Goal: Task Accomplishment & Management: Use online tool/utility

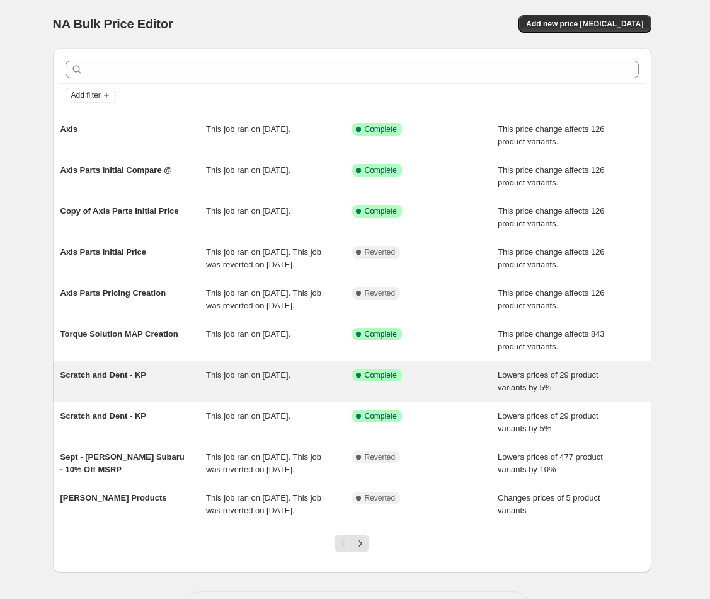
click at [176, 394] on div "Scratch and Dent - KP" at bounding box center [134, 381] width 146 height 25
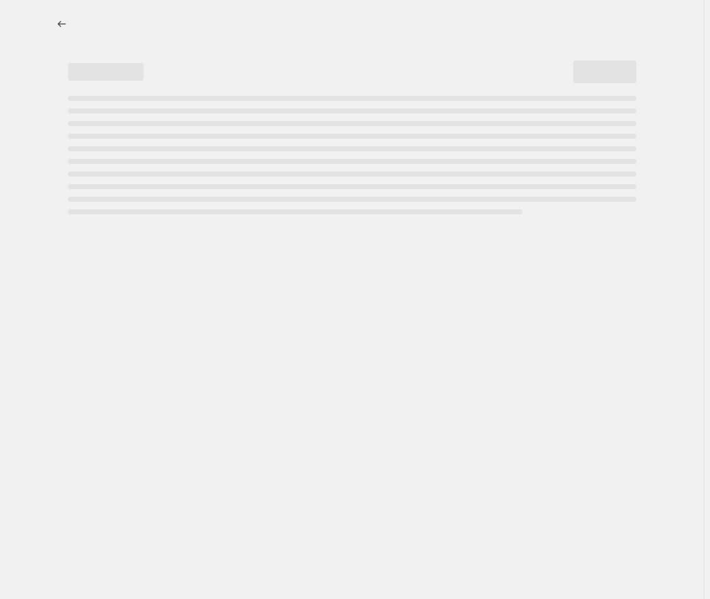
select select "percentage"
select select "no_change"
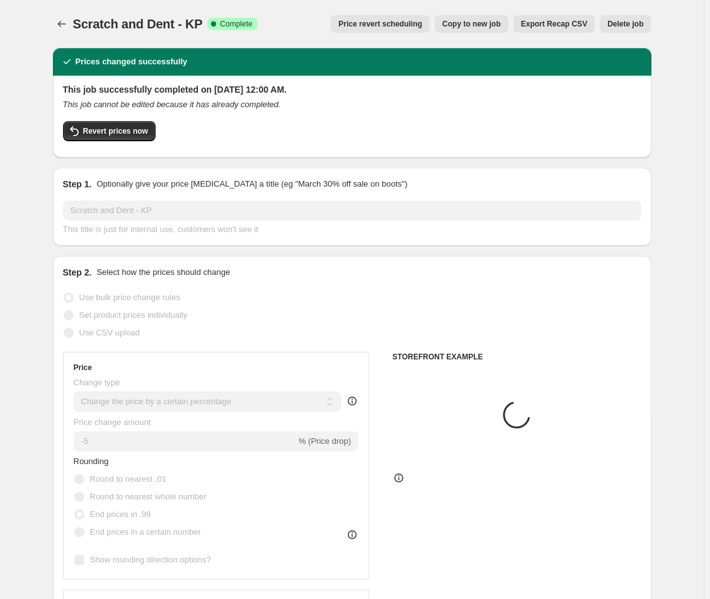
select select "collection"
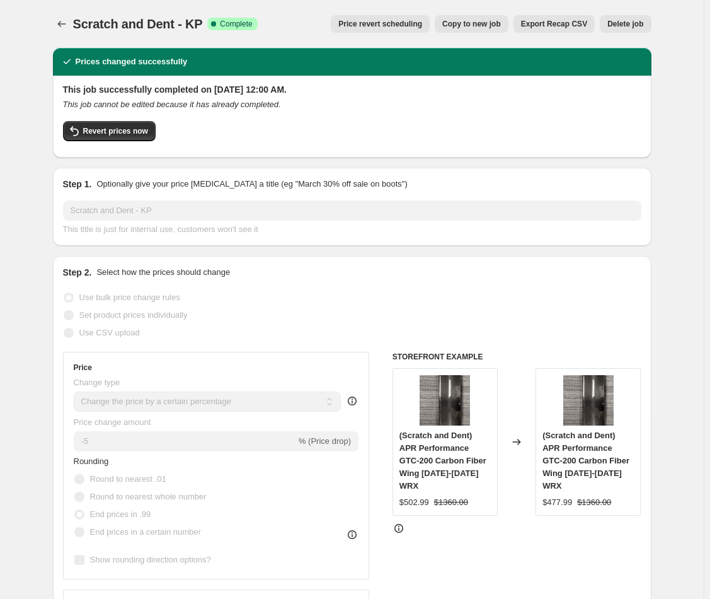
click at [461, 26] on span "Copy to new job" at bounding box center [471, 24] width 59 height 10
select select "percentage"
select select "no_change"
select select "collection"
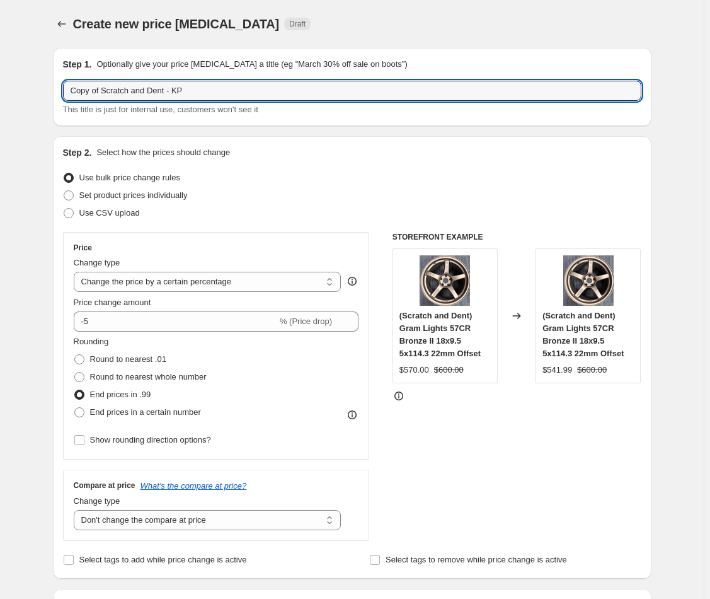
drag, startPoint x: 106, startPoint y: 92, endPoint x: 104, endPoint y: 61, distance: 31.6
click at [98, 72] on div "Step 1. Optionally give your price change job a title (eg "March 30% off sale o…" at bounding box center [352, 87] width 579 height 58
type input "Scratch and Dent - KP"
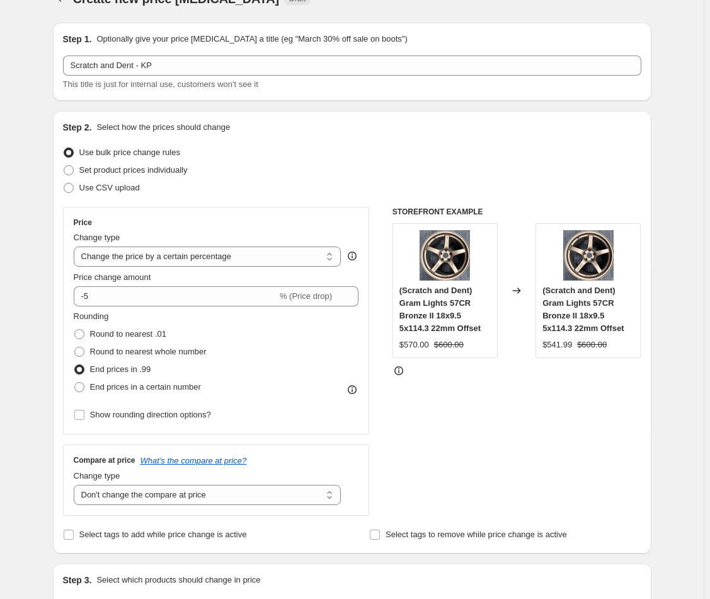
scroll to position [253, 0]
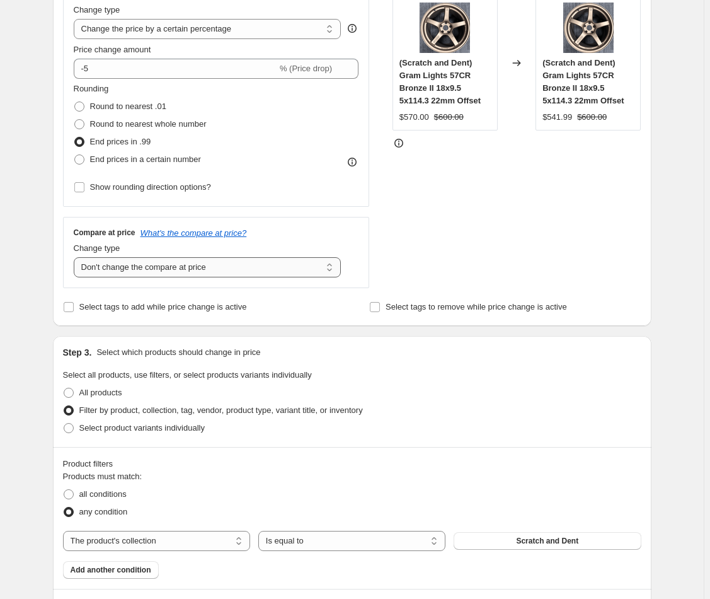
click at [226, 268] on select "Change the compare at price to the current price (sale) Change the compare at p…" at bounding box center [208, 267] width 268 height 20
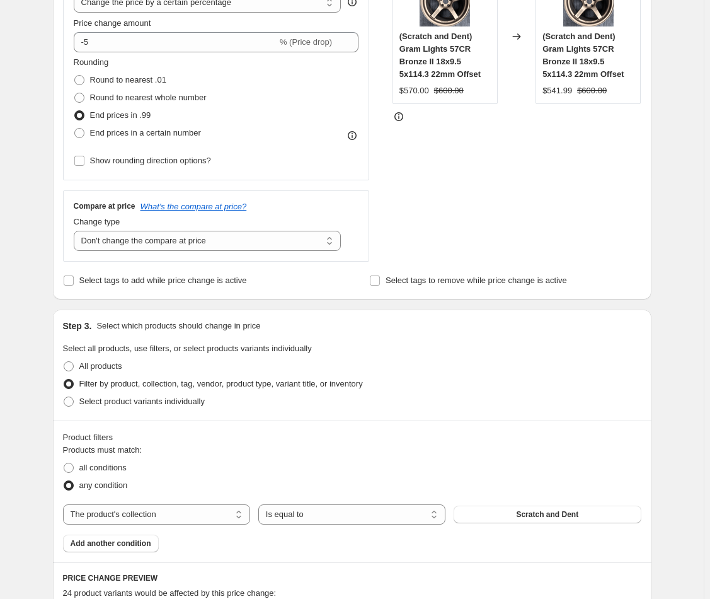
scroll to position [287, 0]
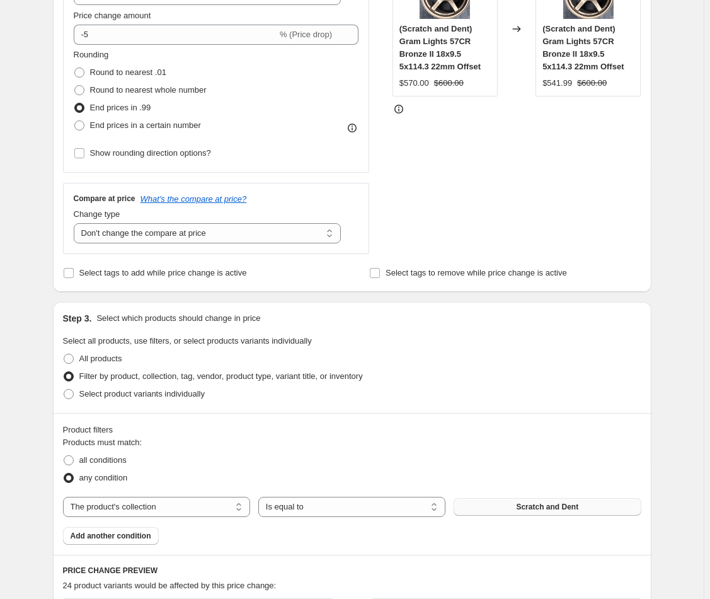
click at [534, 506] on span "Scratch and Dent" at bounding box center [547, 507] width 62 height 10
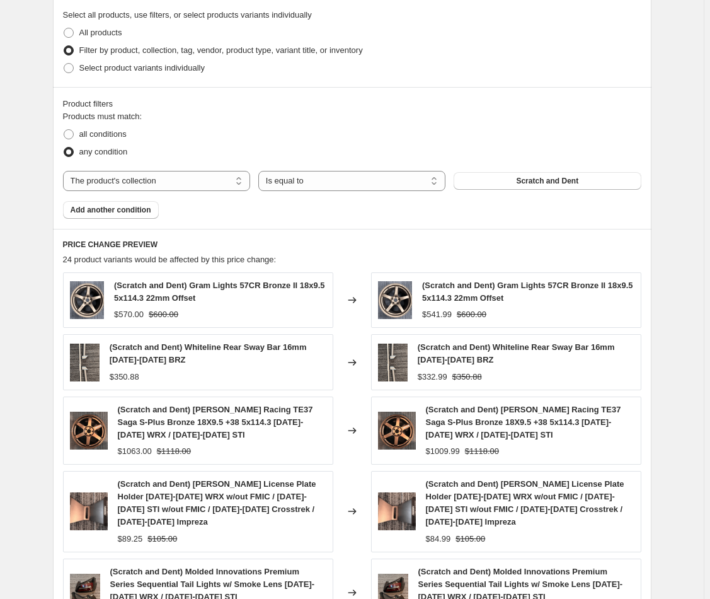
scroll to position [859, 0]
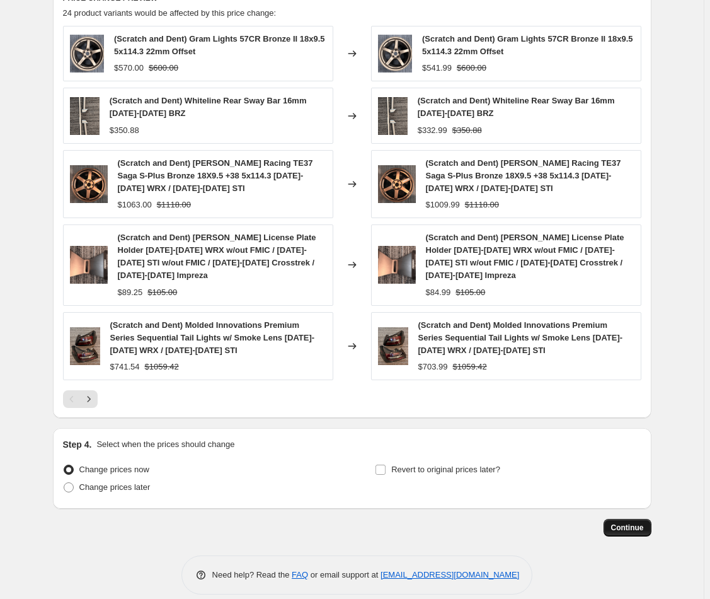
click at [651, 519] on button "Continue" at bounding box center [628, 528] width 48 height 18
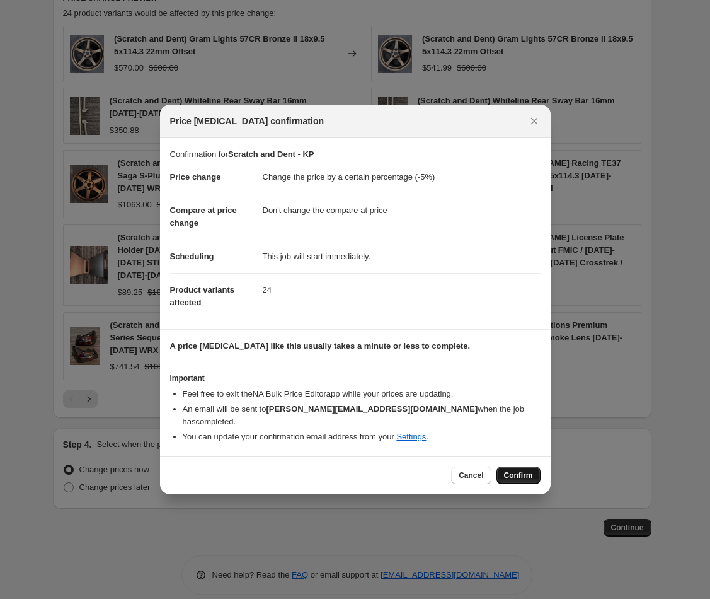
click at [514, 470] on span "Confirm" at bounding box center [518, 475] width 29 height 10
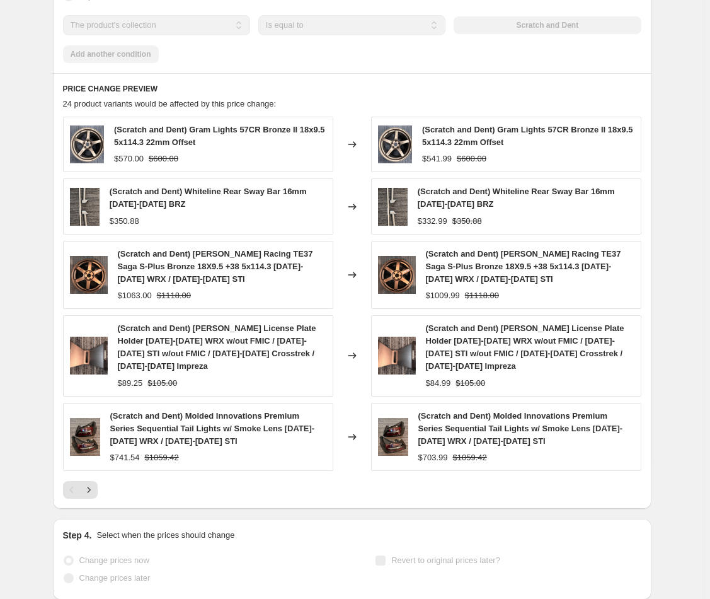
select select "percentage"
select select "no_change"
select select "collection"
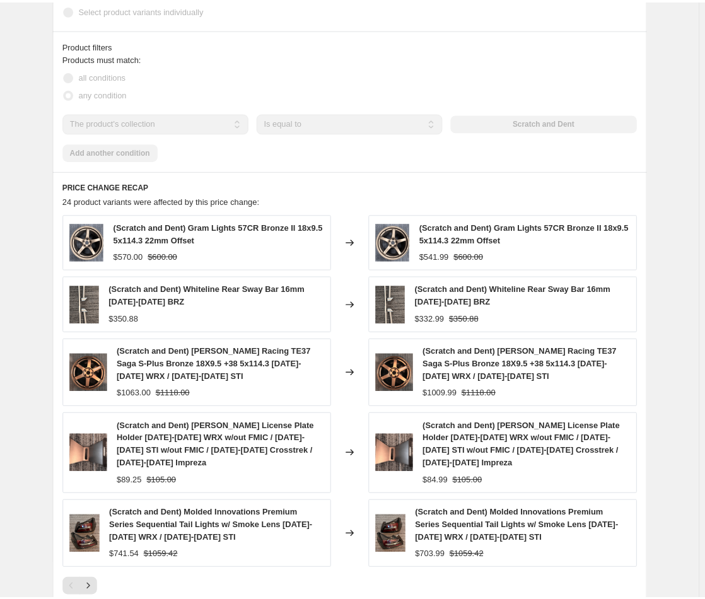
scroll to position [883, 0]
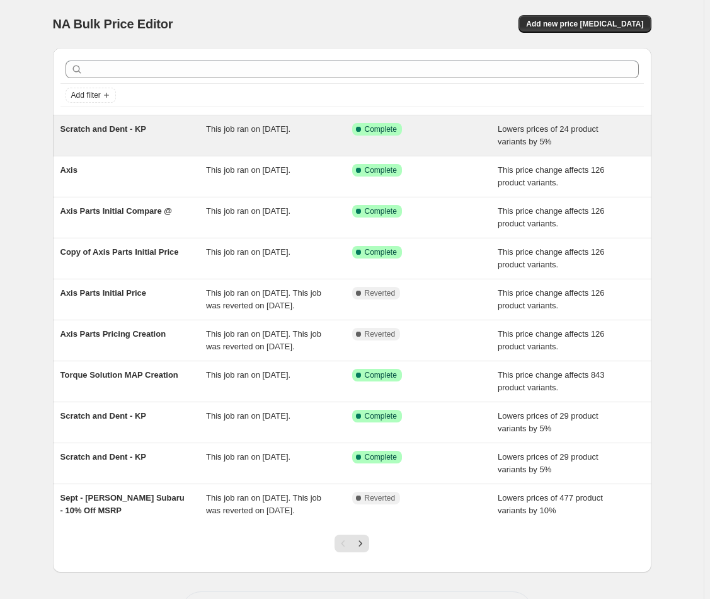
click at [128, 139] on div "Scratch and Dent - KP" at bounding box center [134, 135] width 146 height 25
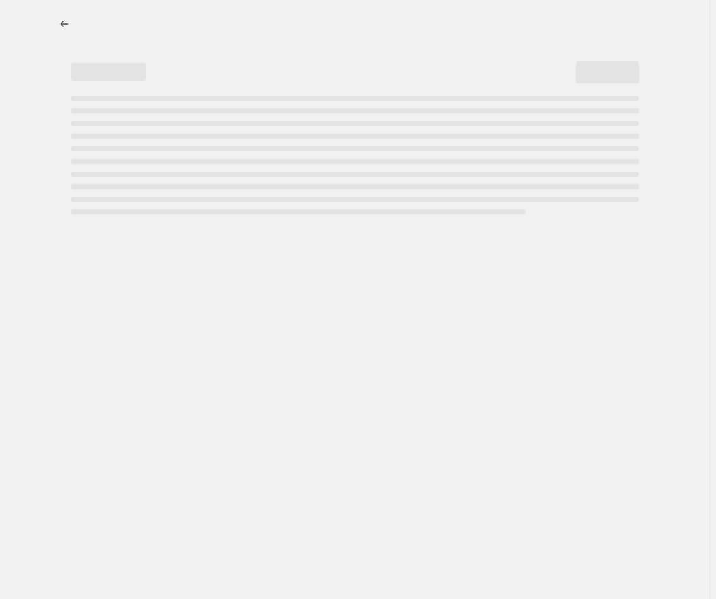
select select "percentage"
select select "no_change"
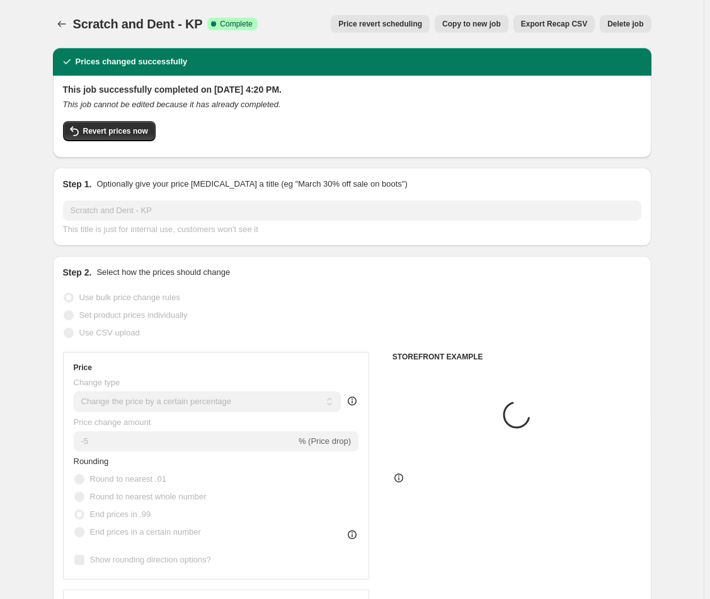
select select "collection"
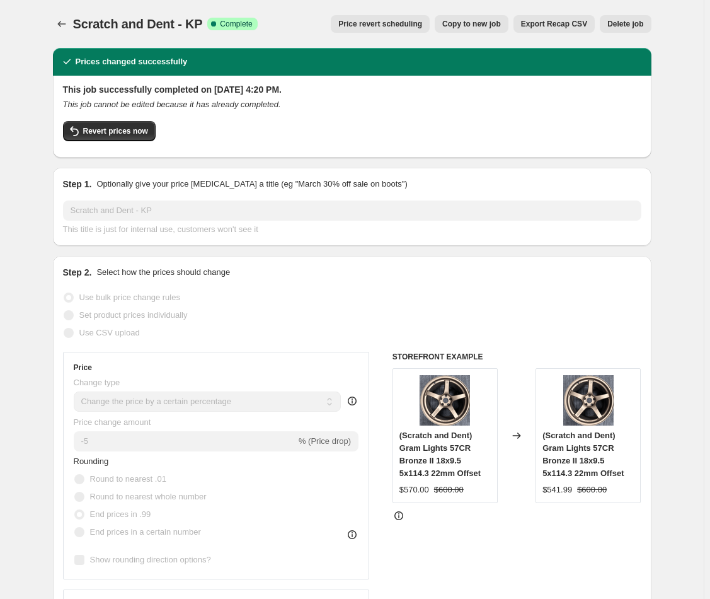
click at [473, 30] on button "Copy to new job" at bounding box center [472, 24] width 74 height 18
select select "percentage"
select select "no_change"
select select "collection"
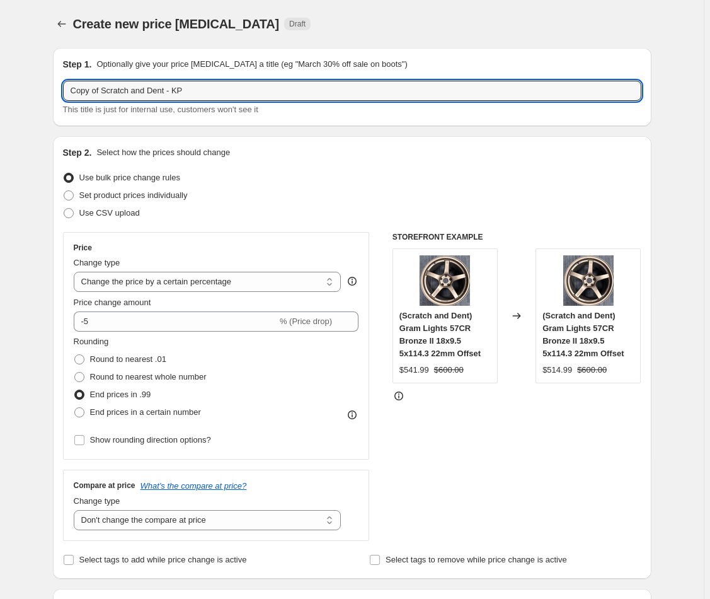
drag, startPoint x: 107, startPoint y: 91, endPoint x: 88, endPoint y: 61, distance: 35.7
click at [88, 61] on div "Step 1. Optionally give your price change job a title (eg "March 30% off sale o…" at bounding box center [352, 87] width 579 height 58
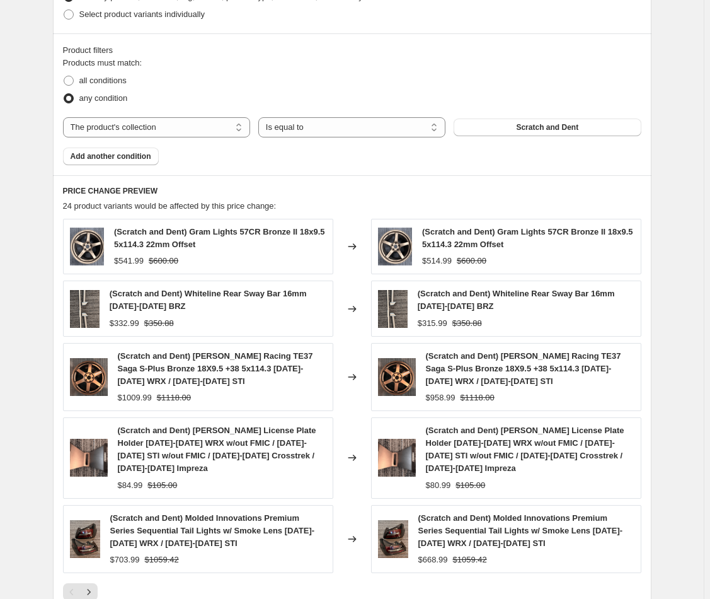
scroll to position [859, 0]
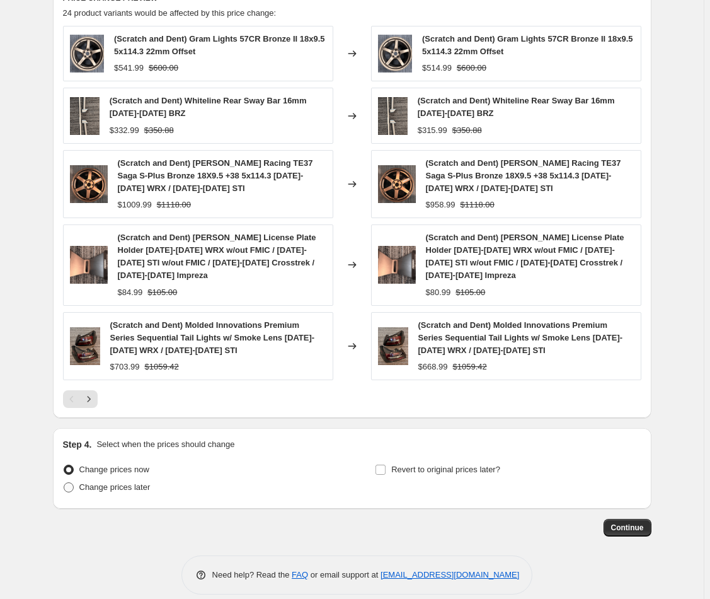
type input "Scratch and Dent - KP"
click at [139, 482] on span "Change prices later" at bounding box center [114, 486] width 71 height 9
click at [64, 482] on input "Change prices later" at bounding box center [64, 482] width 1 height 1
radio input "true"
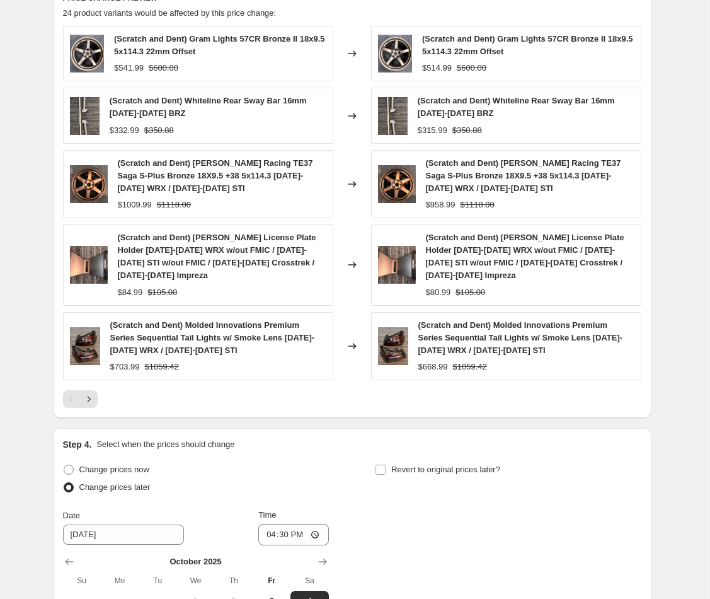
scroll to position [1074, 0]
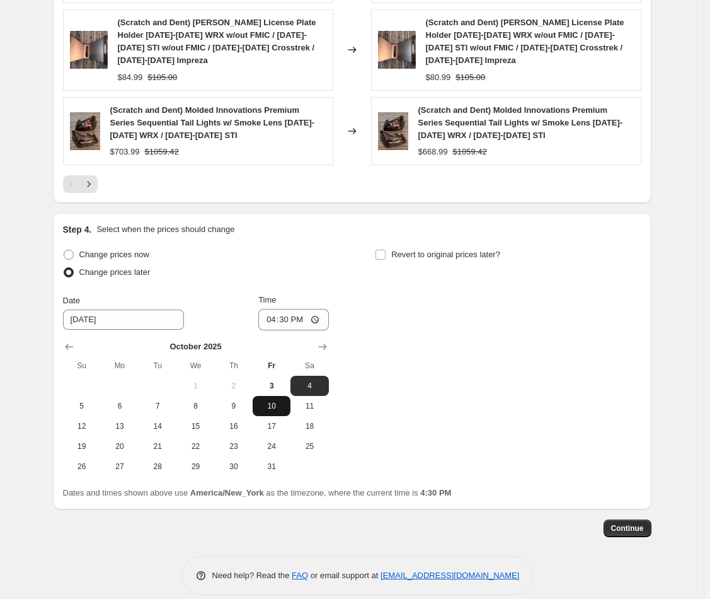
click at [268, 401] on span "10" at bounding box center [272, 406] width 28 height 10
type input "10/10/2025"
click at [300, 309] on input "16:30" at bounding box center [293, 319] width 71 height 21
click at [303, 309] on input "16:30" at bounding box center [293, 319] width 71 height 21
click at [316, 309] on input "16:30" at bounding box center [293, 319] width 71 height 21
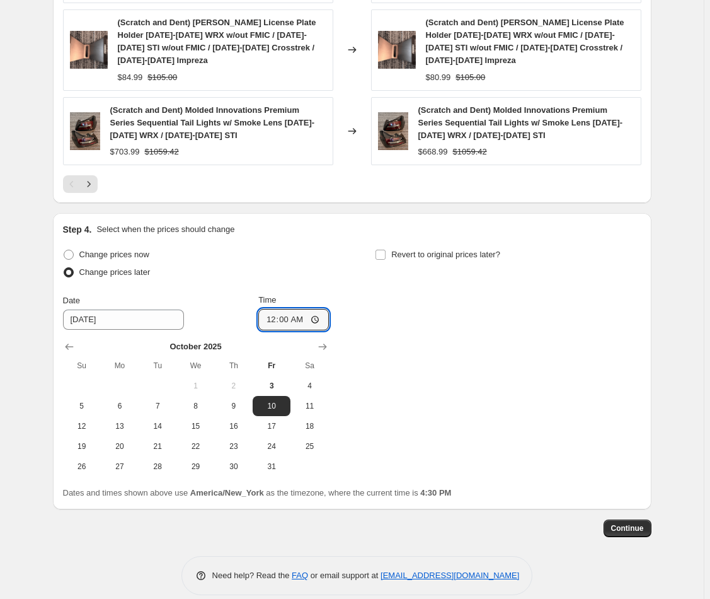
type input "00:00"
drag, startPoint x: 493, startPoint y: 354, endPoint x: 427, endPoint y: 348, distance: 66.5
click at [493, 354] on div "Change prices now Change prices later Date 10/10/2025 Time 00:00 October 2025 S…" at bounding box center [352, 361] width 579 height 231
click at [638, 523] on span "Continue" at bounding box center [627, 528] width 33 height 10
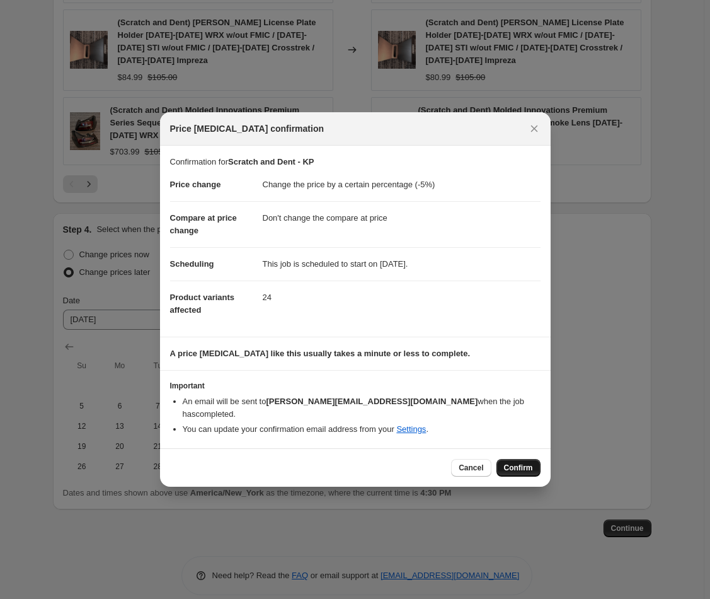
click at [512, 463] on span "Confirm" at bounding box center [518, 468] width 29 height 10
